Goal: Find specific page/section

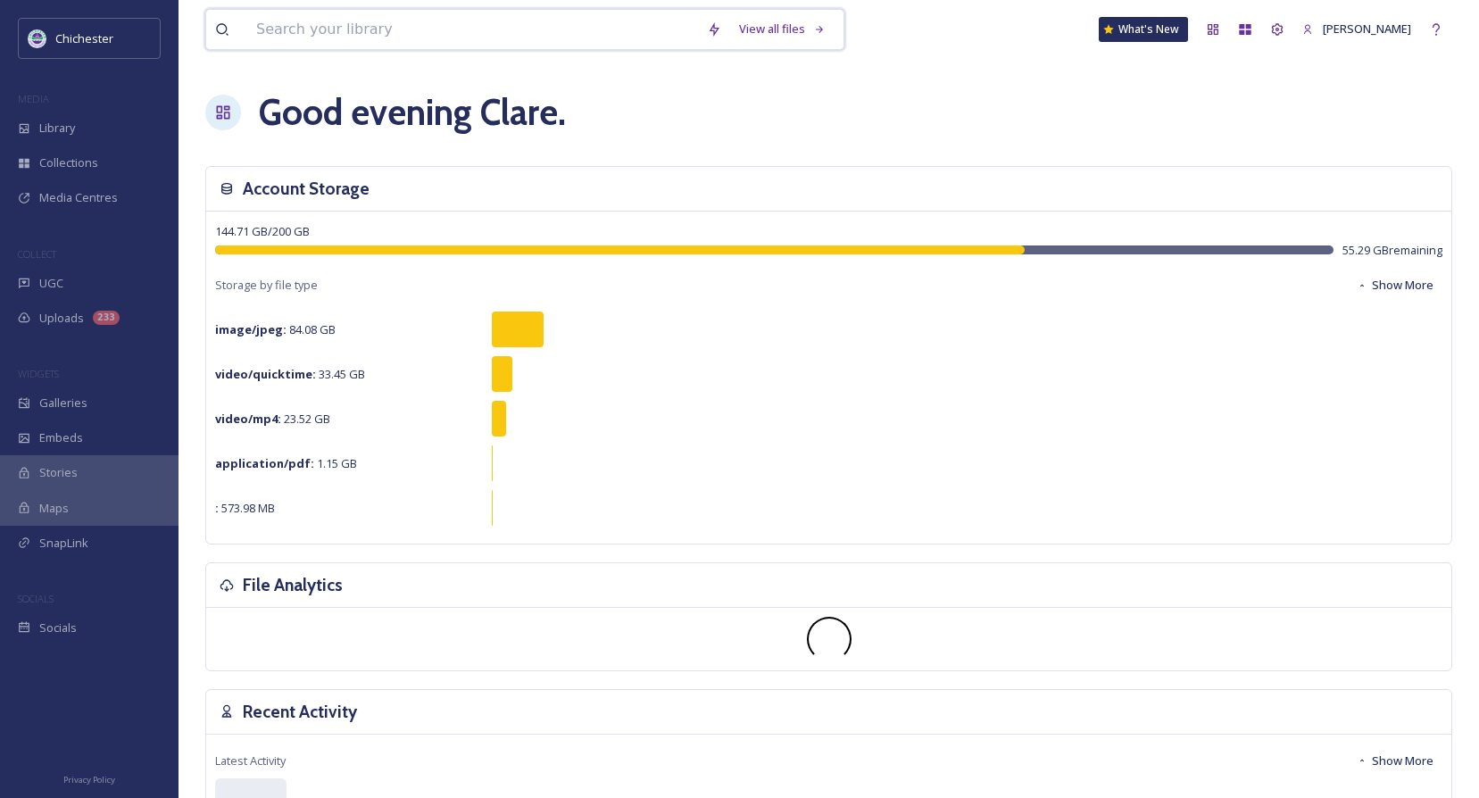
click at [322, 29] on input at bounding box center [472, 29] width 451 height 39
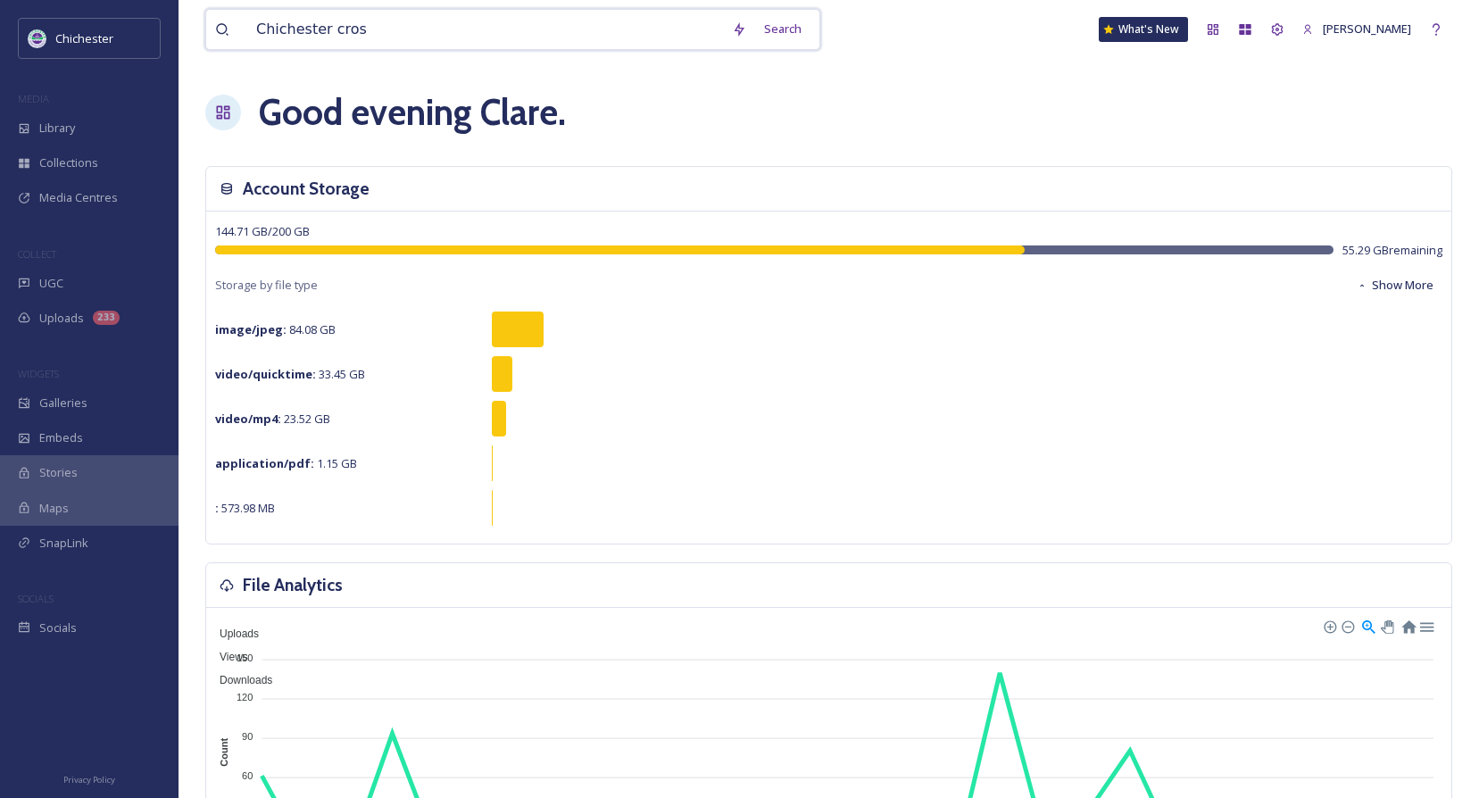
type input "Chichester cross"
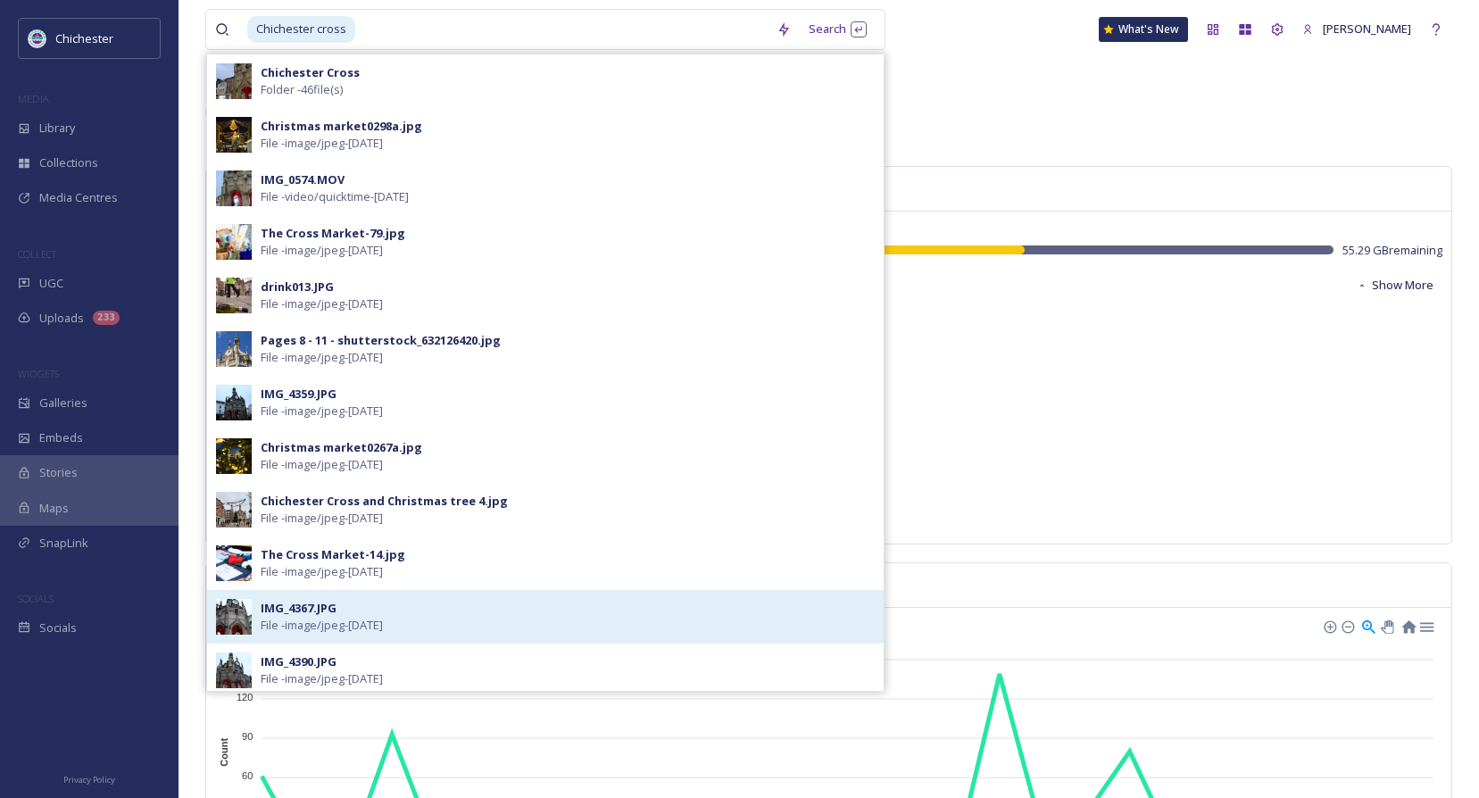
click at [248, 616] on img at bounding box center [234, 617] width 36 height 36
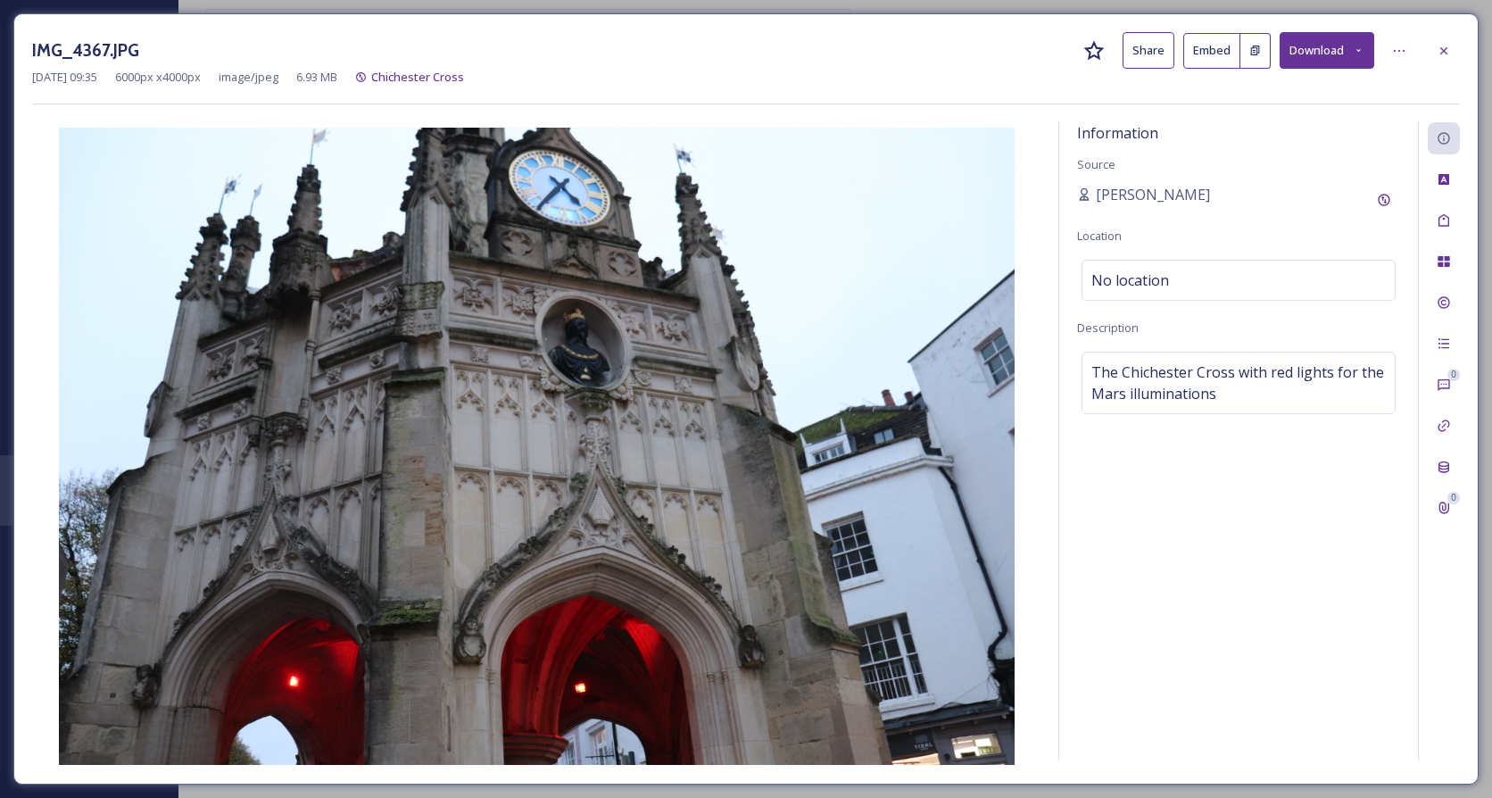
click at [716, 356] on img at bounding box center [536, 446] width 1009 height 637
click at [1440, 53] on icon at bounding box center [1444, 51] width 14 height 14
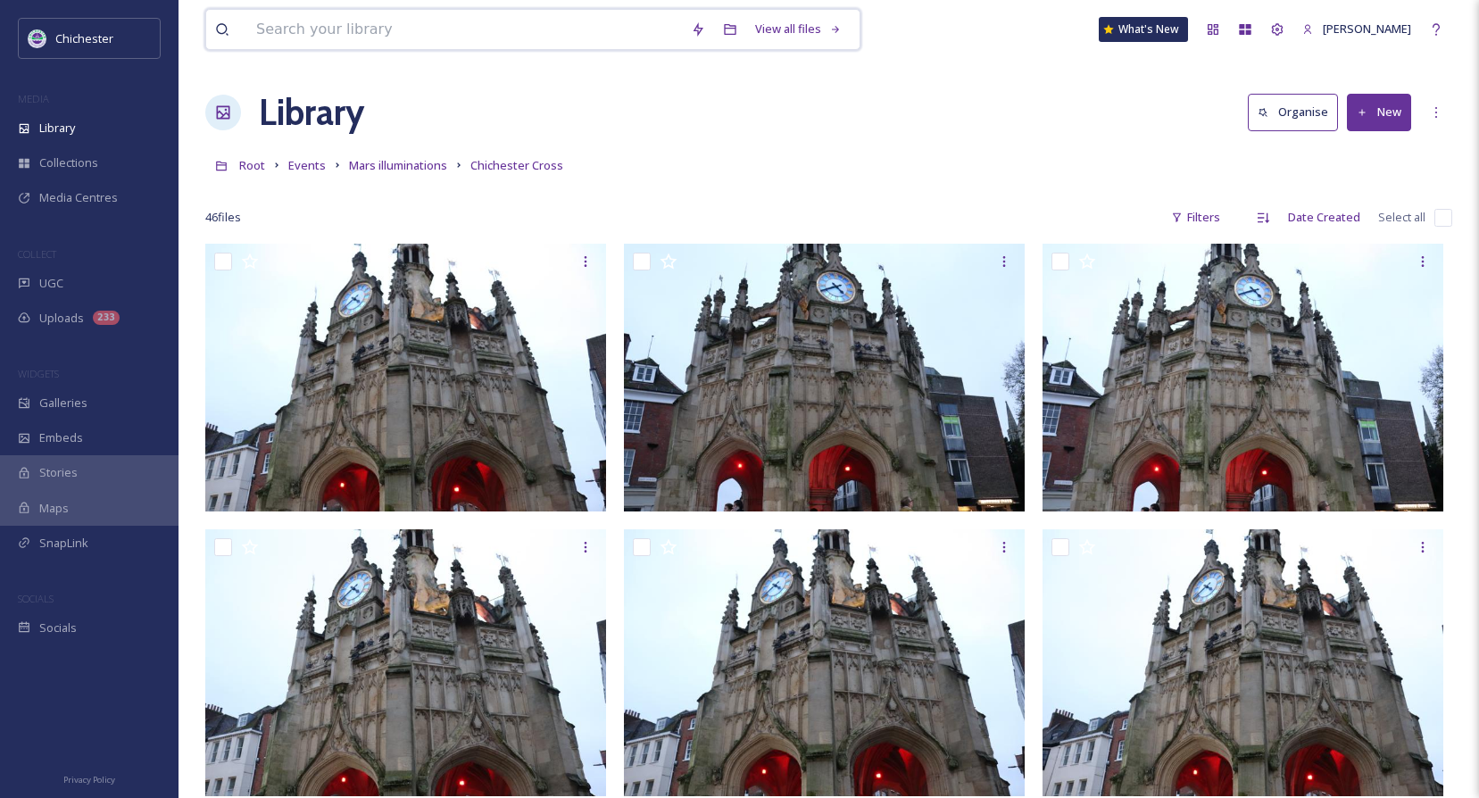
click at [378, 33] on input at bounding box center [464, 29] width 435 height 39
type input "c"
type input "Chichester Cross"
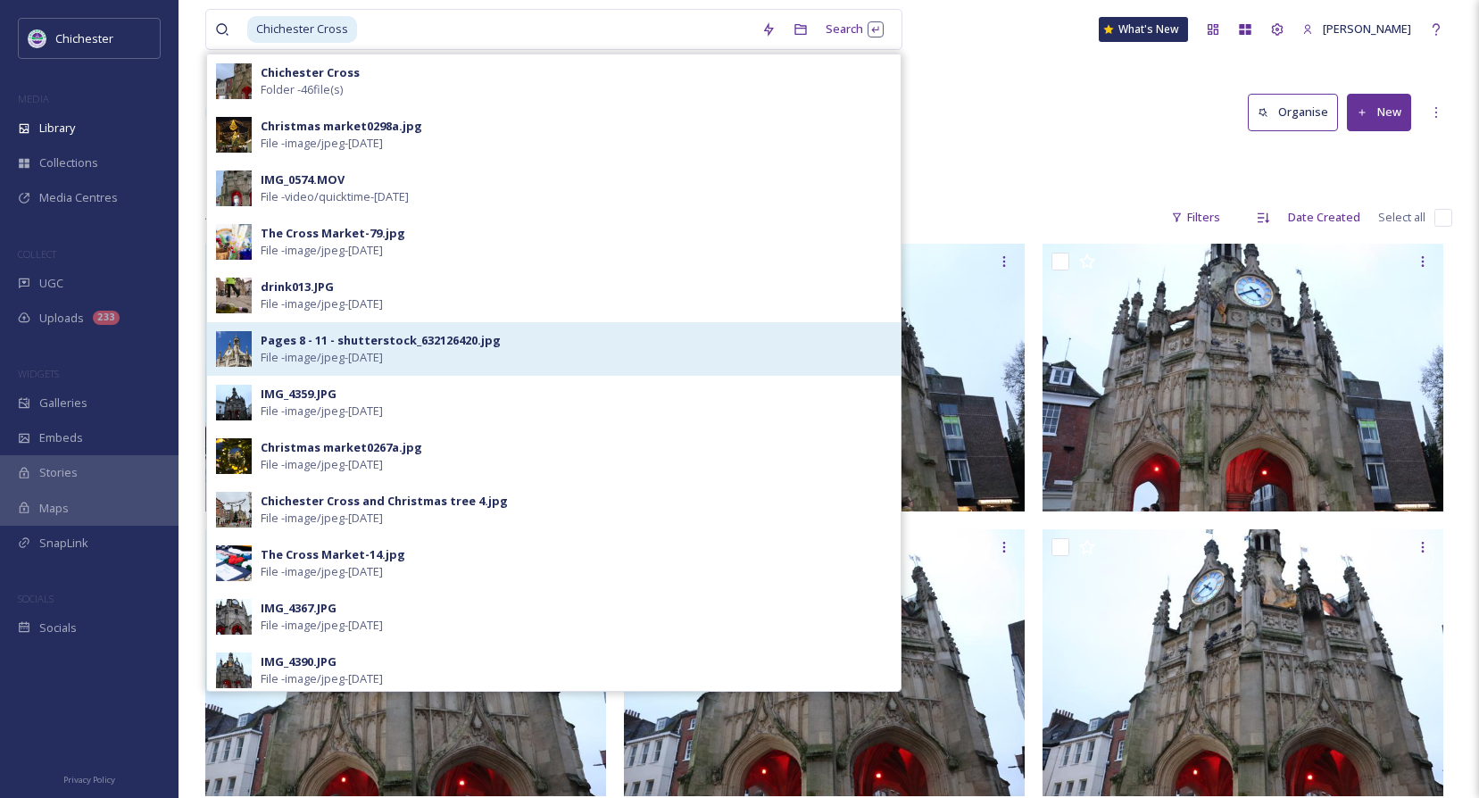
click at [237, 362] on img at bounding box center [234, 349] width 36 height 36
